Goal: Task Accomplishment & Management: Manage account settings

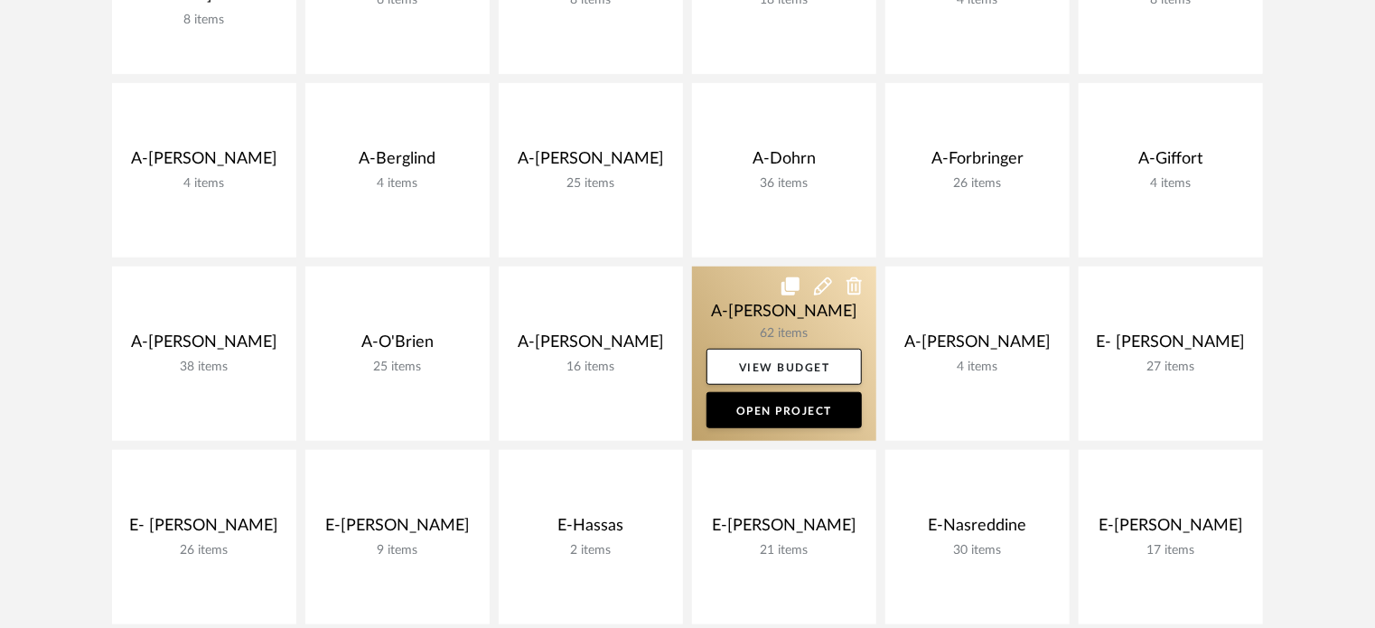
scroll to position [542, 0]
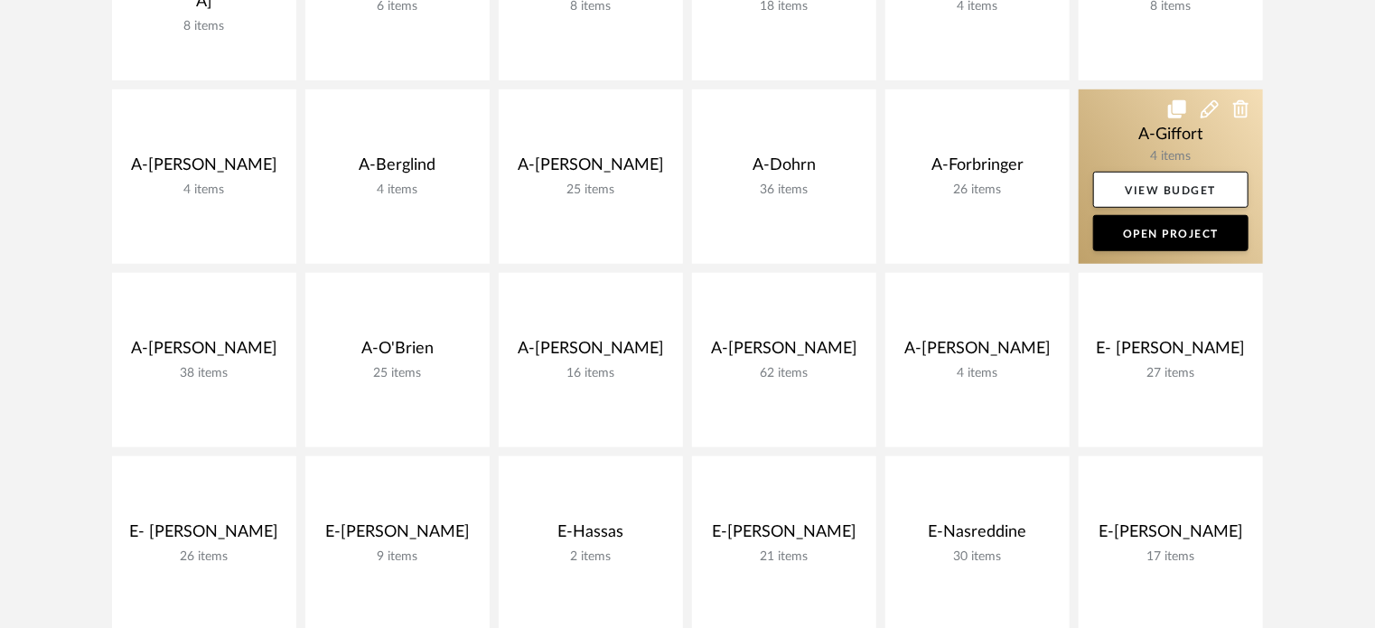
click at [1142, 143] on link at bounding box center [1171, 176] width 184 height 174
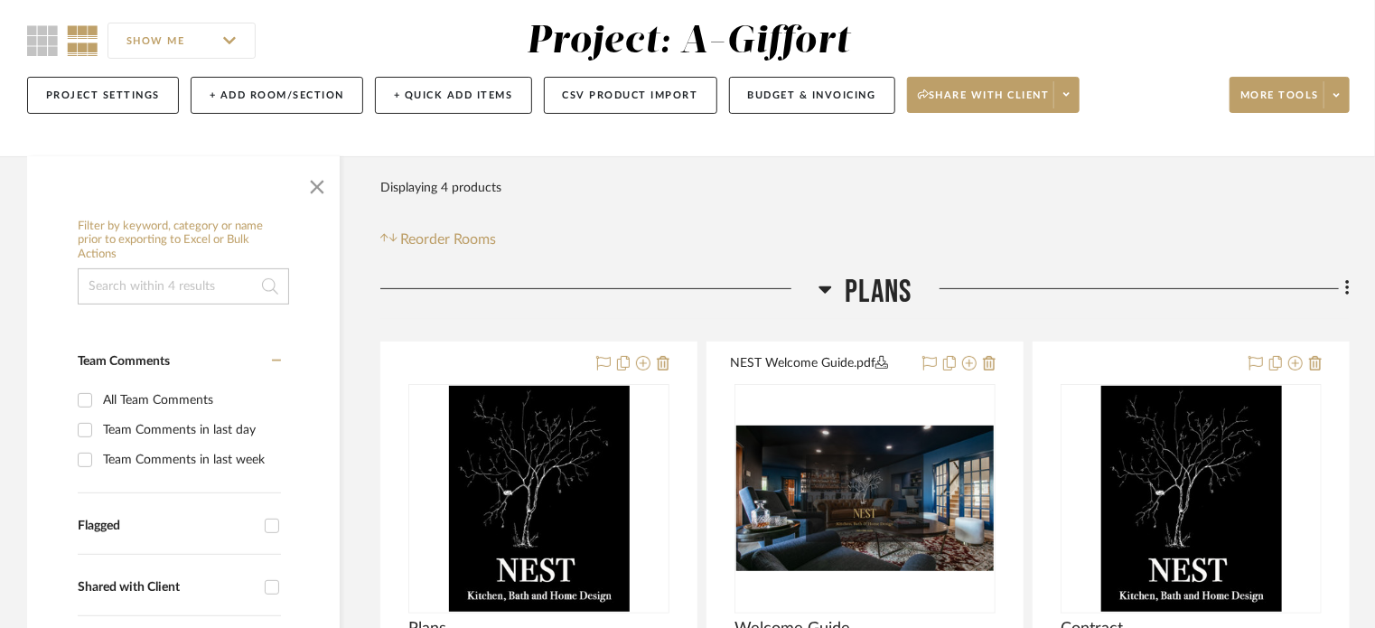
scroll to position [361, 0]
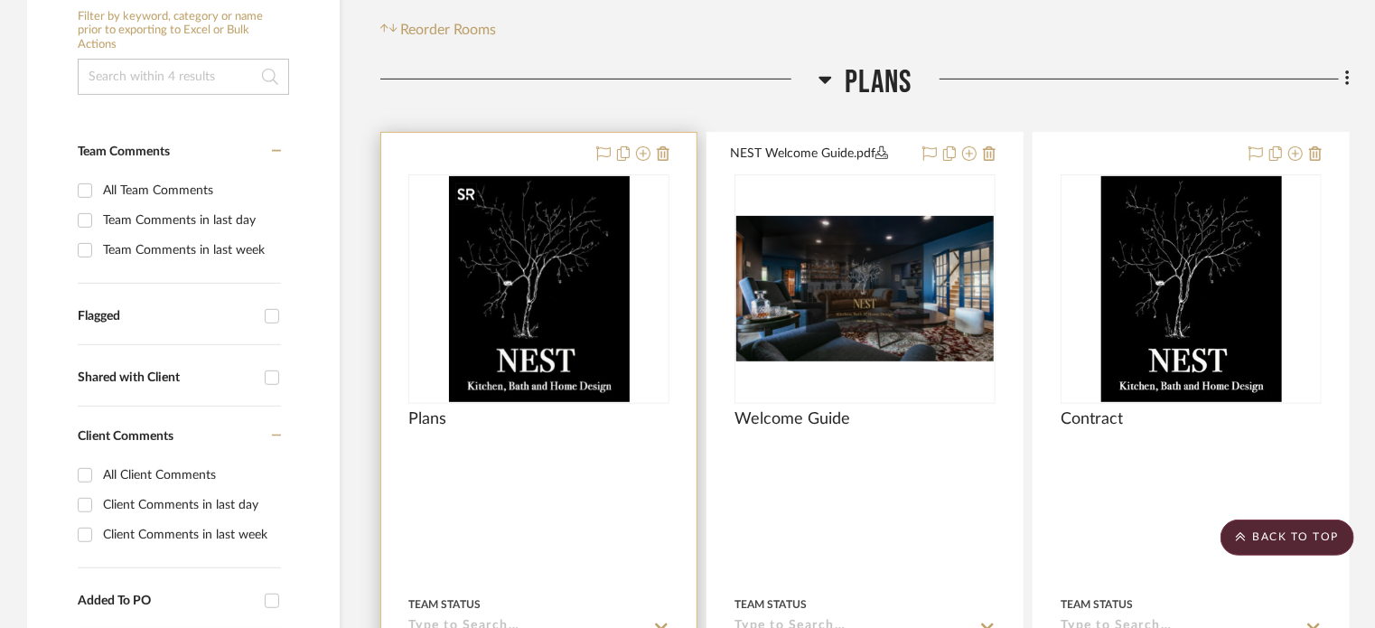
click at [0, 0] on img at bounding box center [0, 0] width 0 height 0
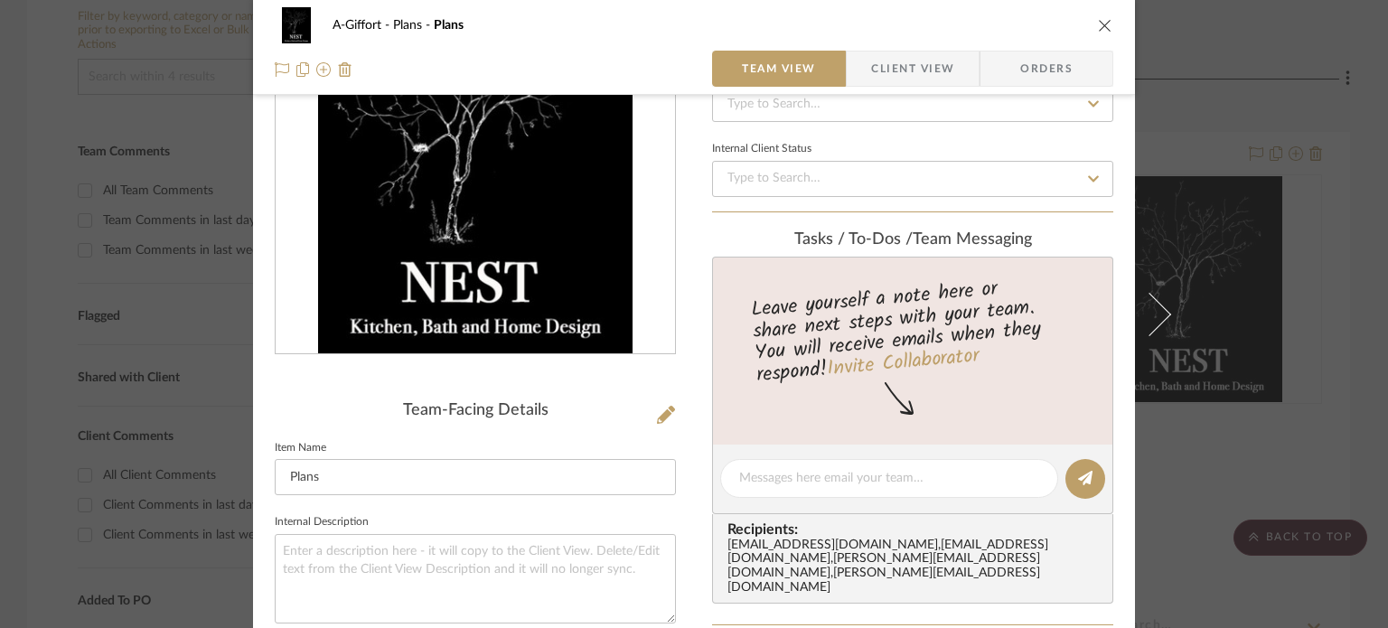
scroll to position [181, 0]
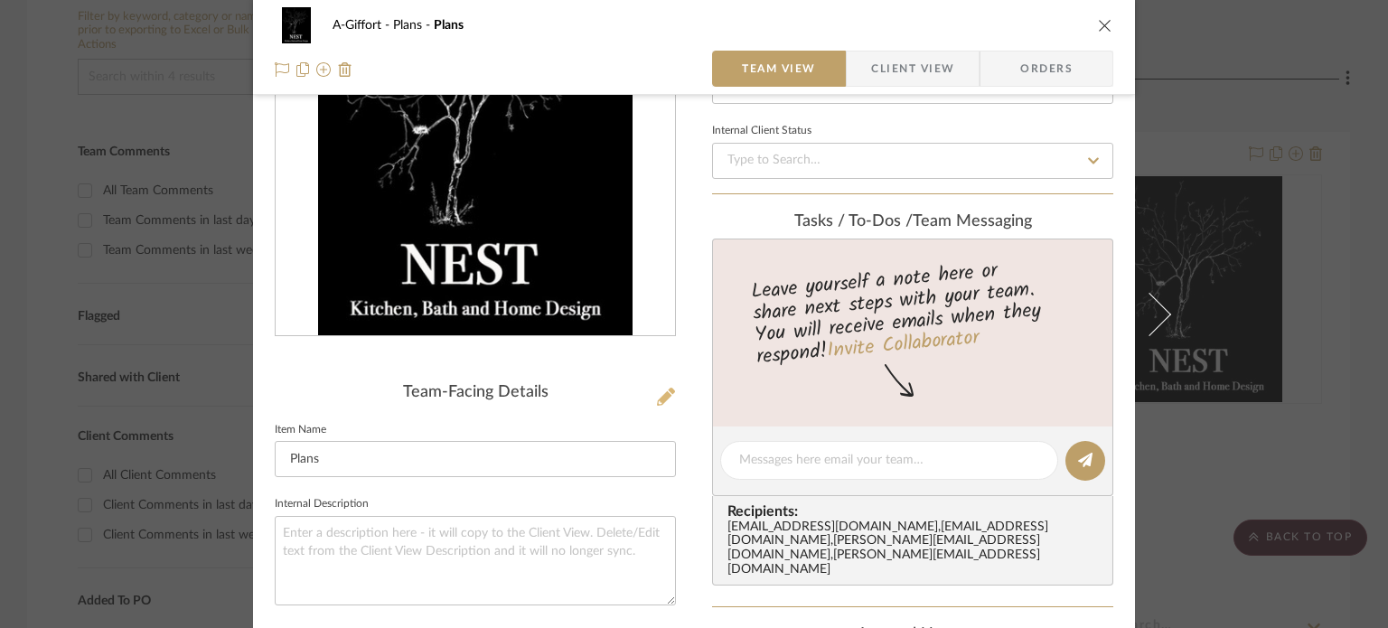
click at [661, 397] on icon at bounding box center [666, 397] width 18 height 18
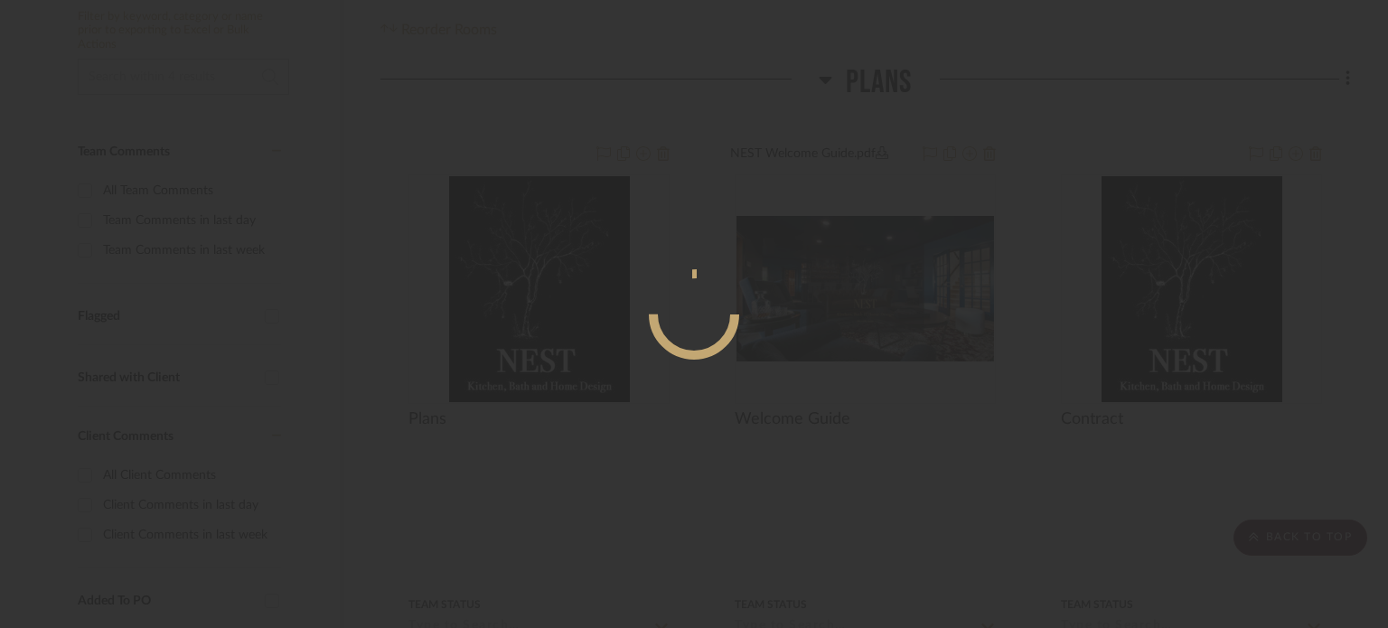
scroll to position [0, 0]
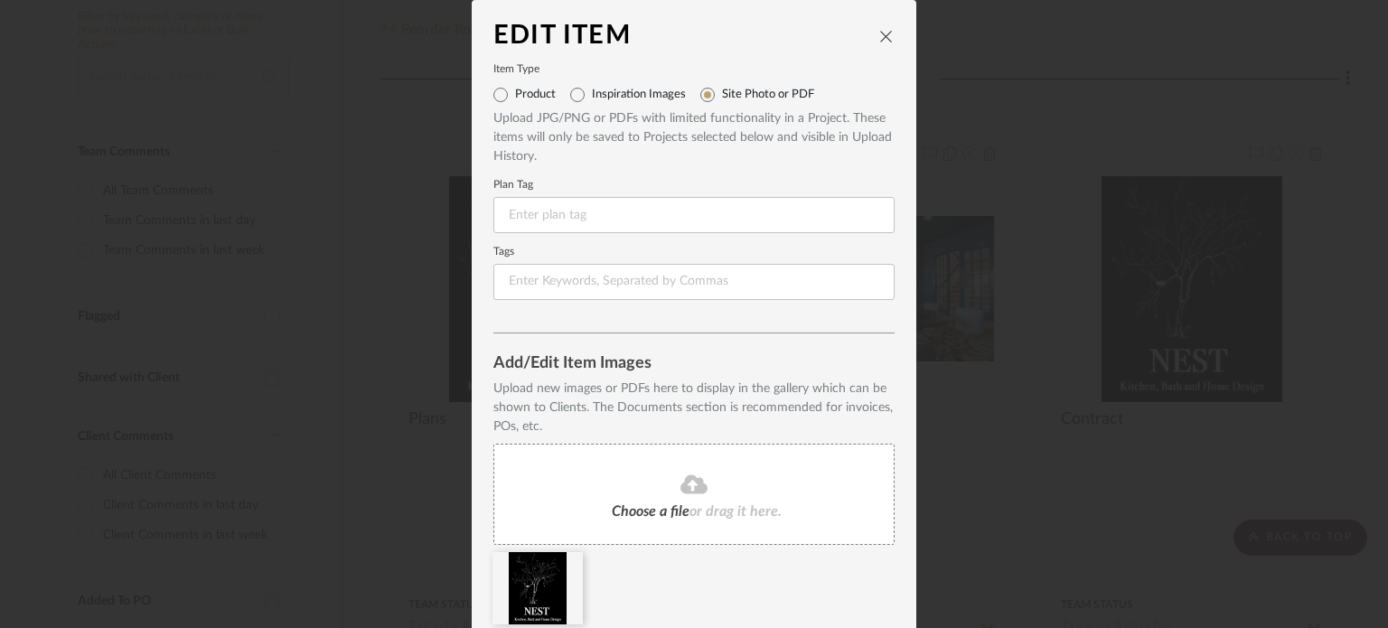
click at [620, 498] on div "Choose a file or drag it here." at bounding box center [693, 494] width 401 height 101
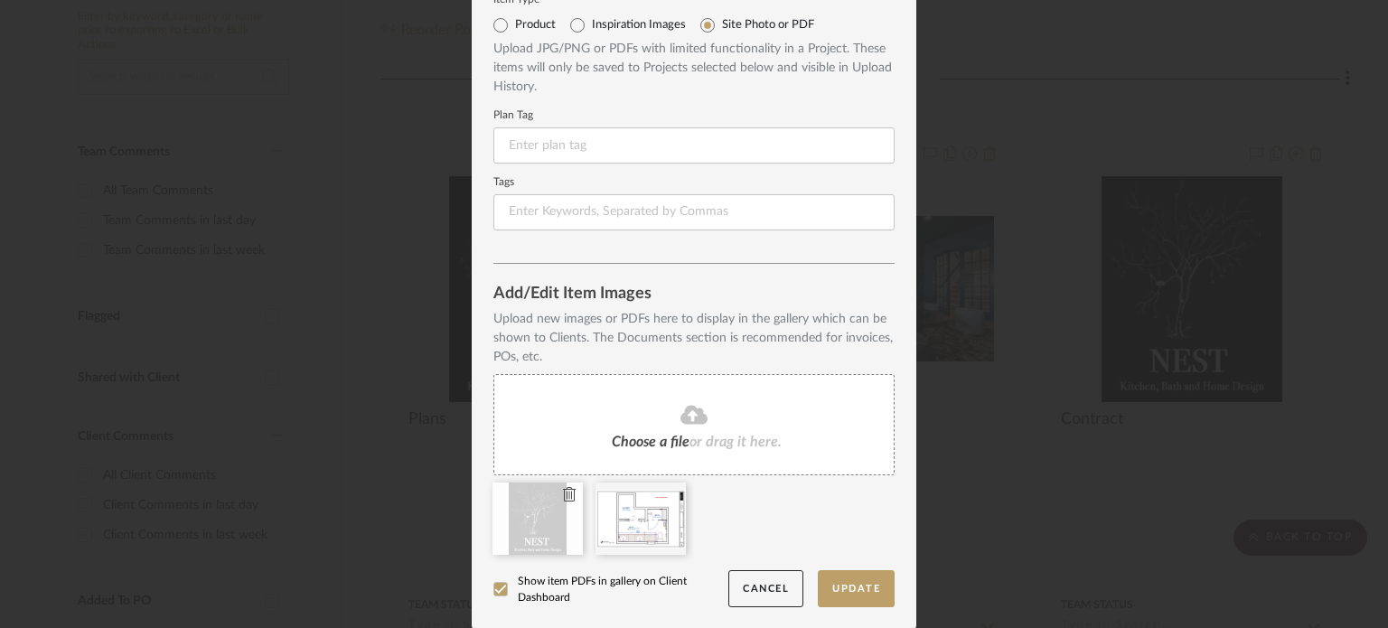
click at [565, 500] on icon at bounding box center [569, 494] width 13 height 14
click at [849, 591] on button "Update" at bounding box center [856, 588] width 77 height 37
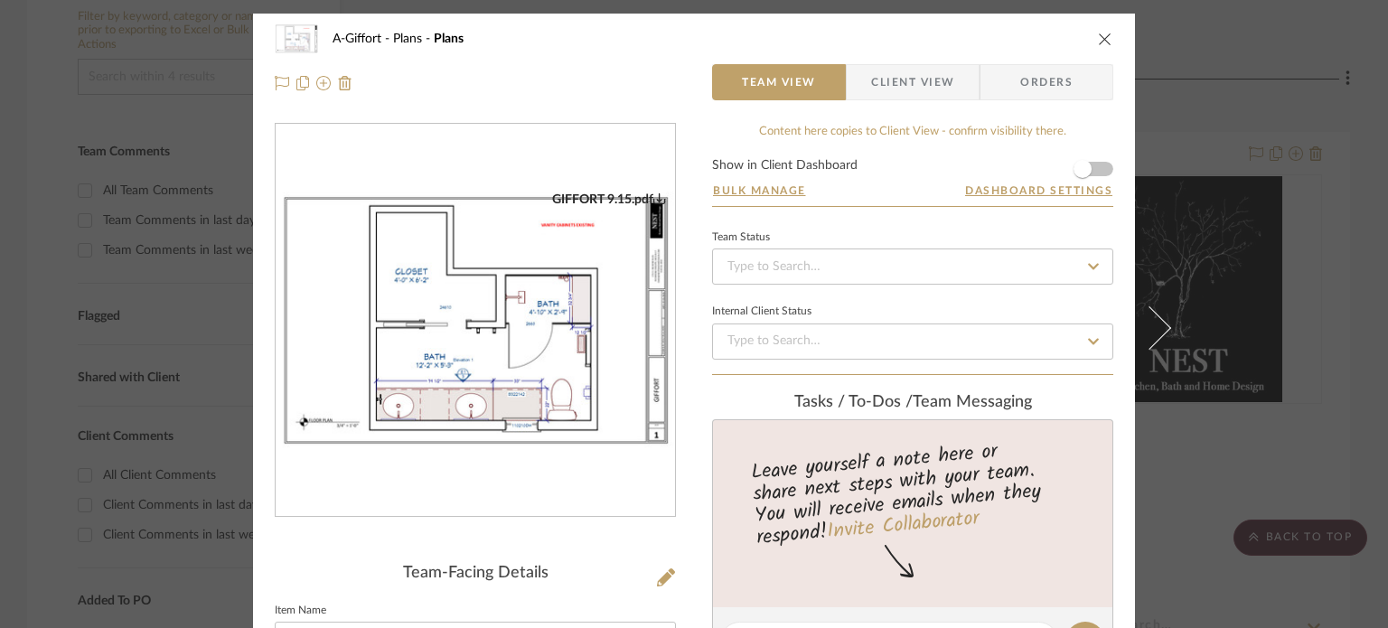
click at [1313, 290] on div "A-Giffort Plans Plans Team View Client View Orders [GEOGRAPHIC_DATA] 9.15.pdf T…" at bounding box center [694, 314] width 1388 height 628
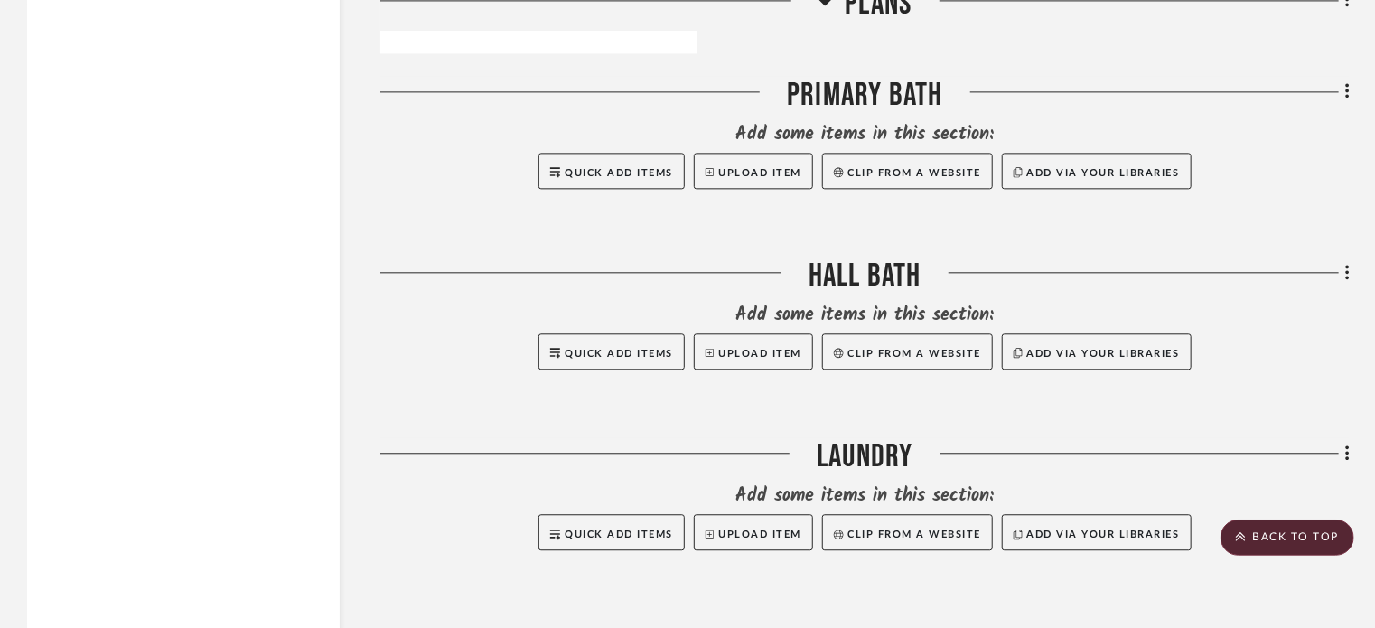
scroll to position [1988, 0]
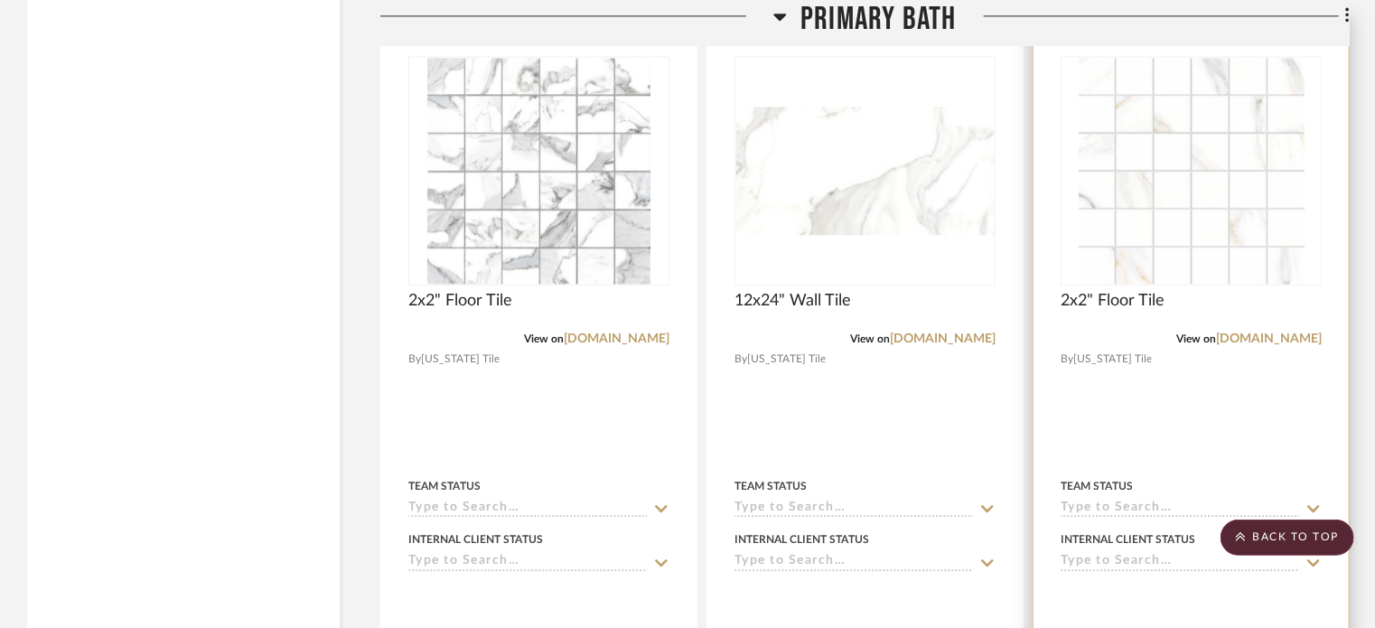
scroll to position [2078, 0]
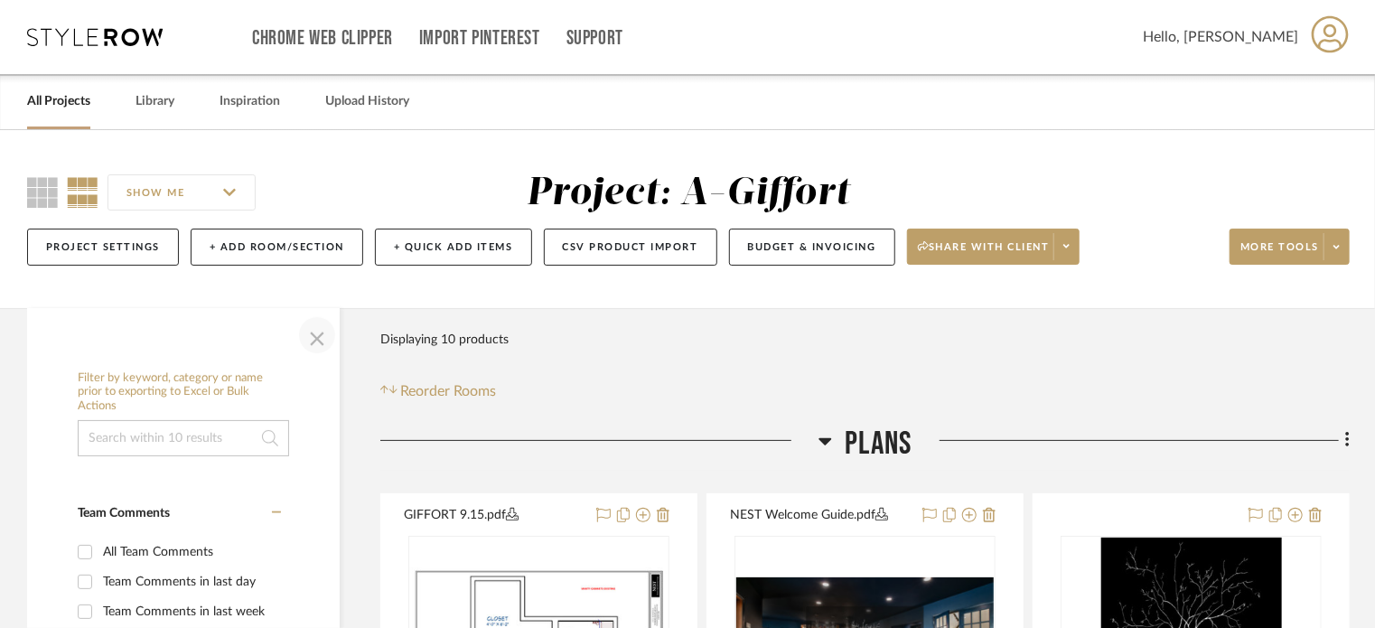
click at [321, 327] on span "button" at bounding box center [316, 335] width 43 height 43
